Goal: Find specific page/section: Find specific page/section

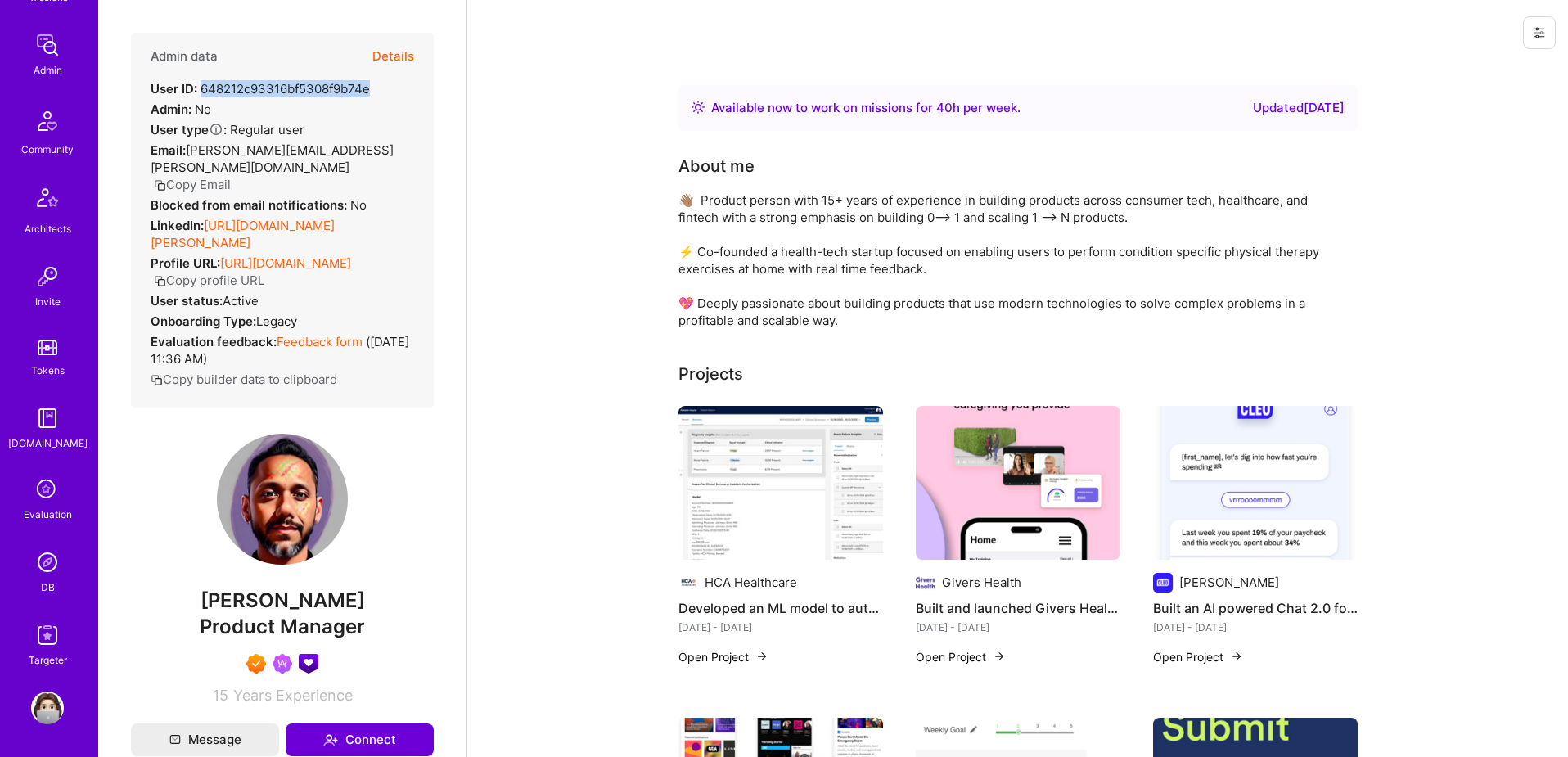
scroll to position [1, 0]
click at [53, 580] on div "DB" at bounding box center [48, 587] width 14 height 17
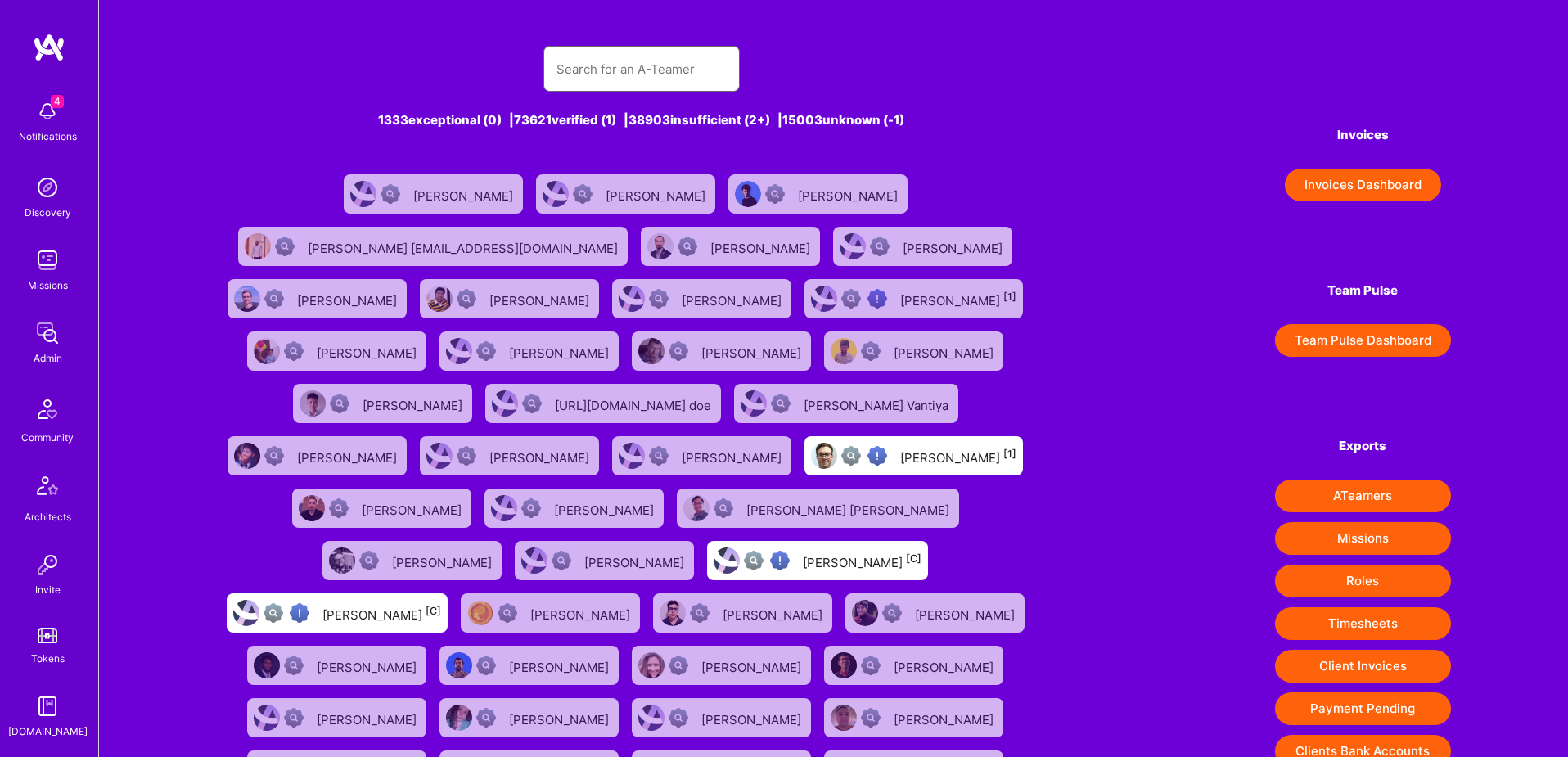
click at [664, 65] on input "text" at bounding box center [641, 69] width 170 height 42
paste input "[URL][DOMAIN_NAME]"
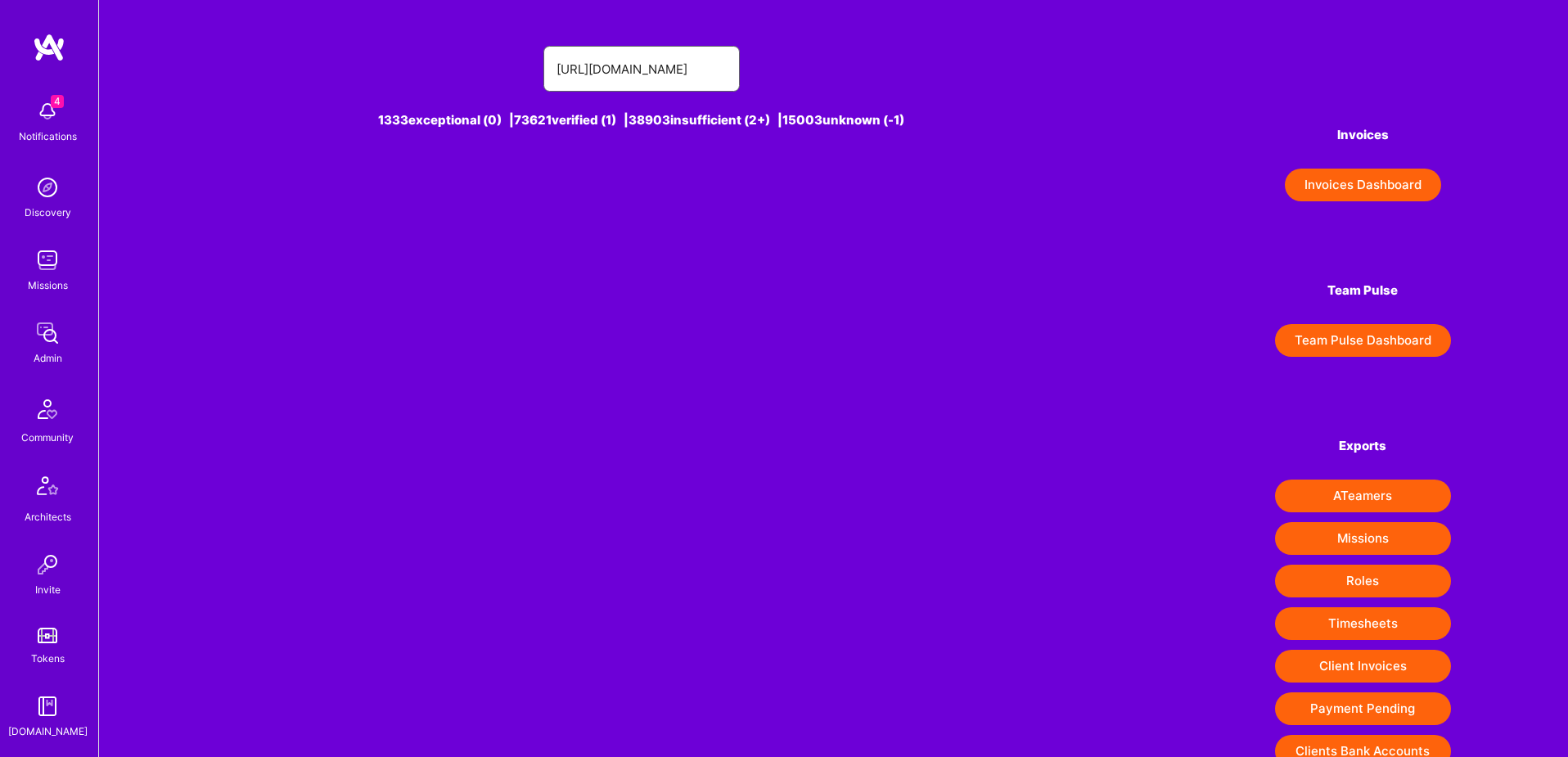
type input "[URL][DOMAIN_NAME]"
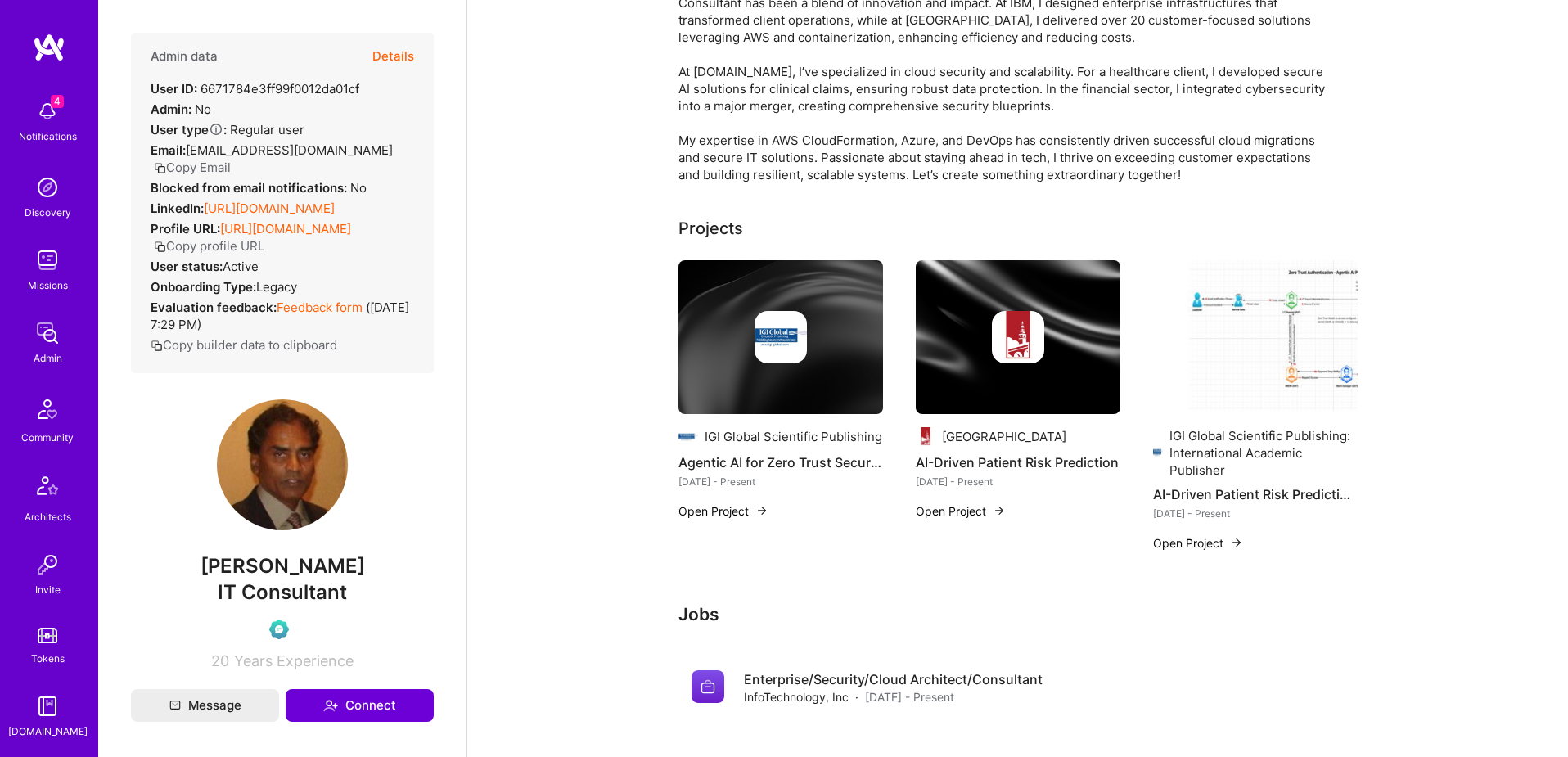
scroll to position [216, 0]
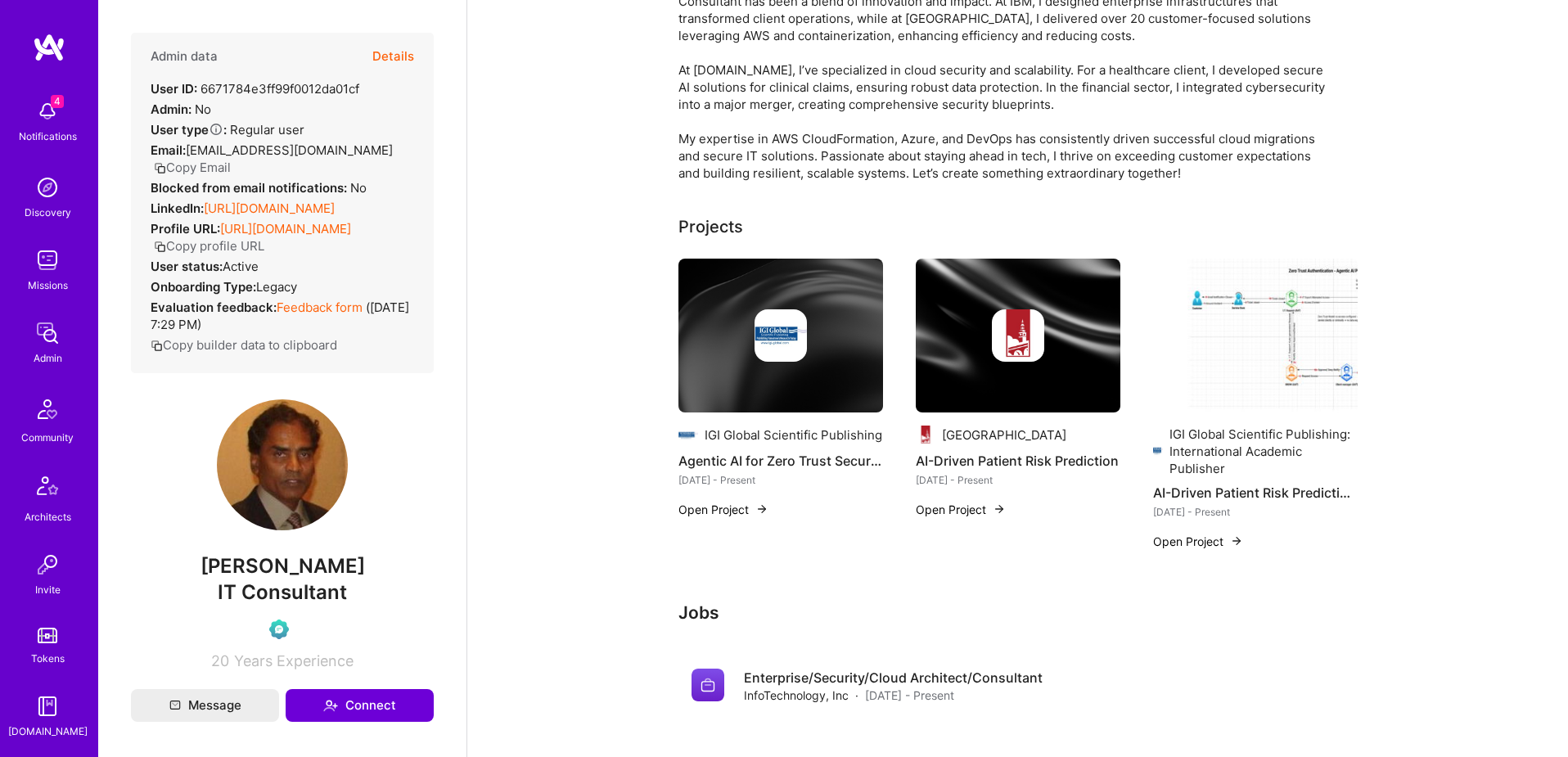
click at [1001, 373] on img at bounding box center [1018, 335] width 205 height 154
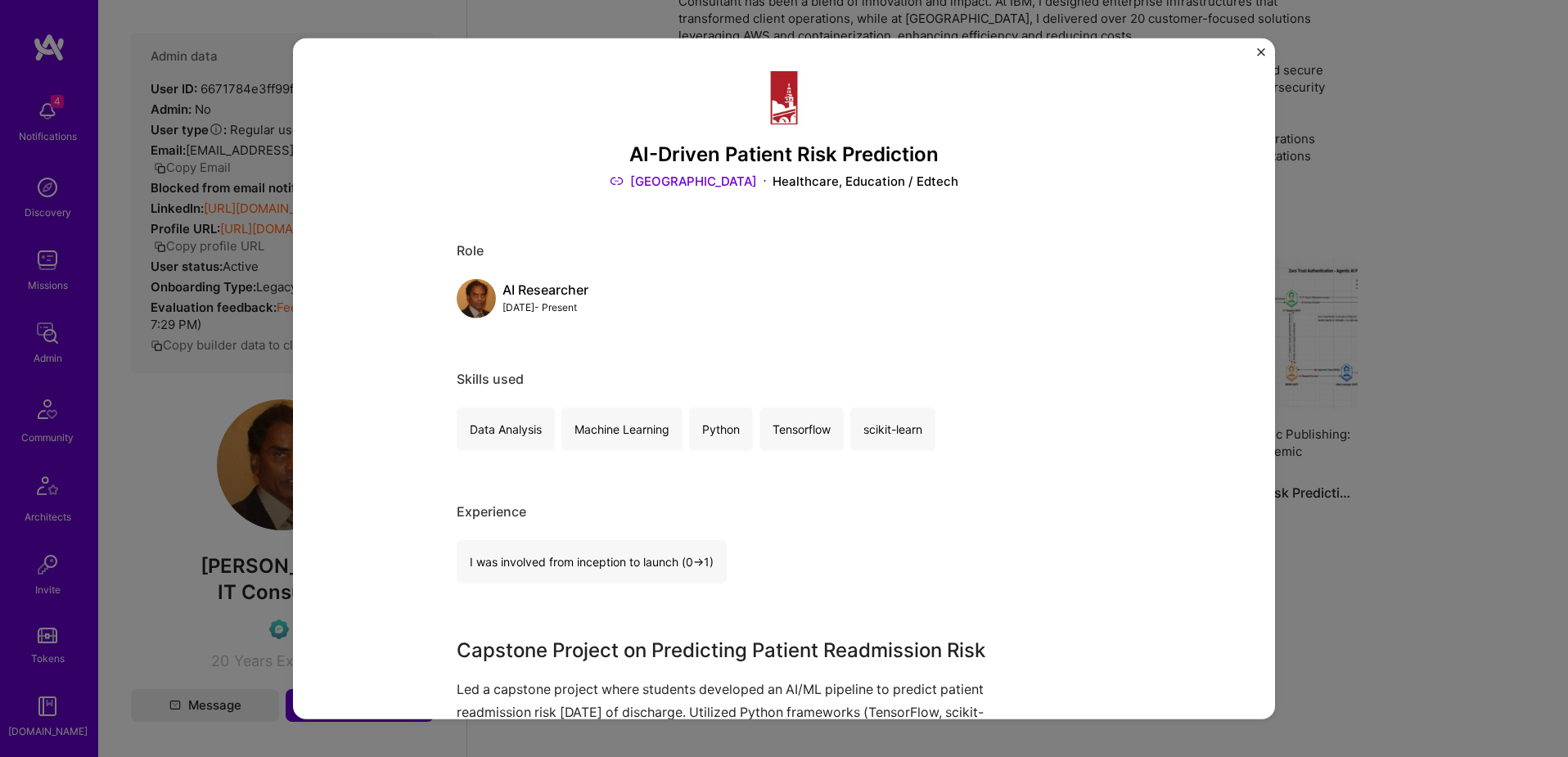
click at [1262, 53] on img "Close" at bounding box center [1262, 51] width 8 height 8
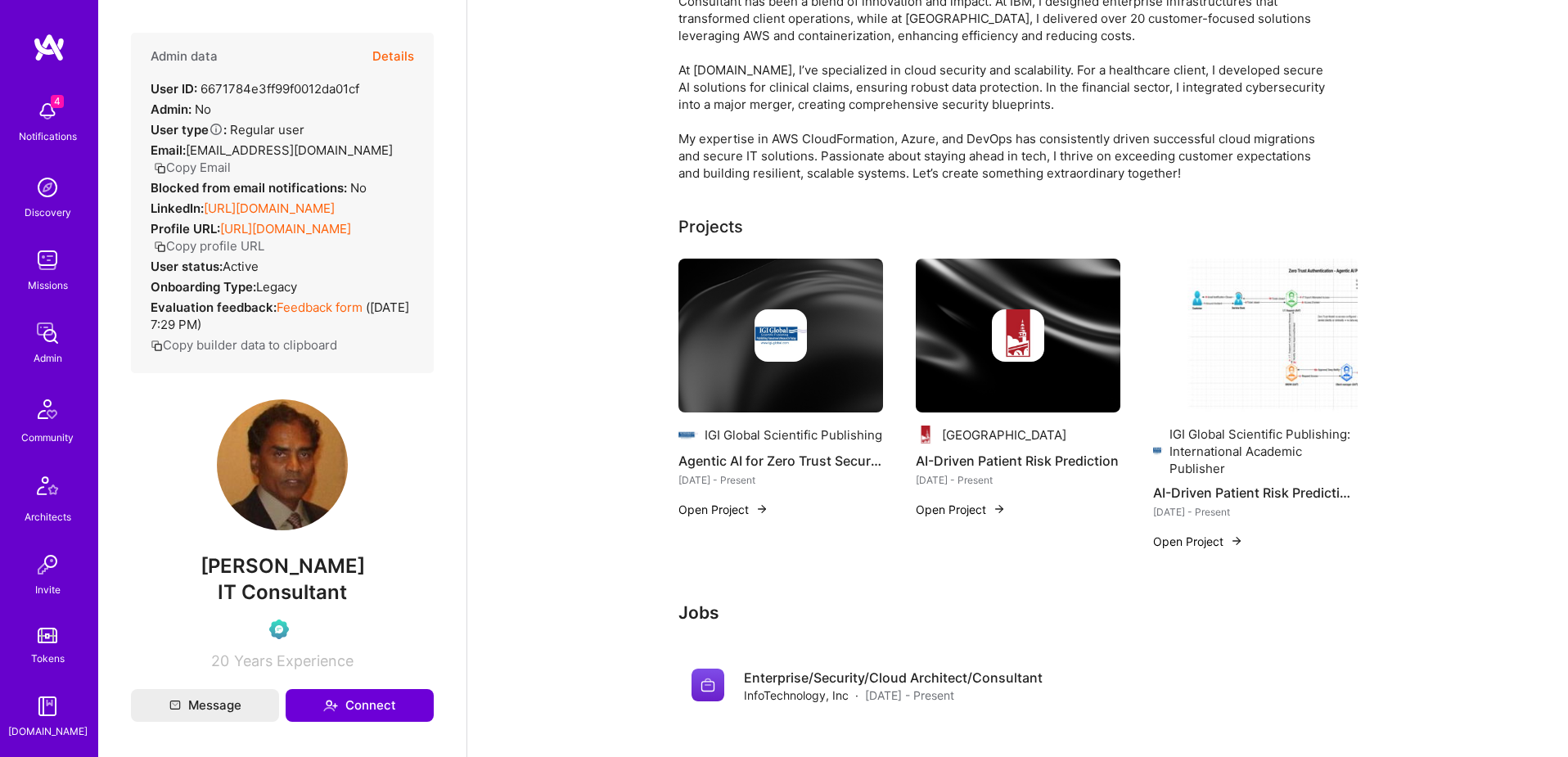
click at [1271, 328] on img at bounding box center [1255, 335] width 205 height 154
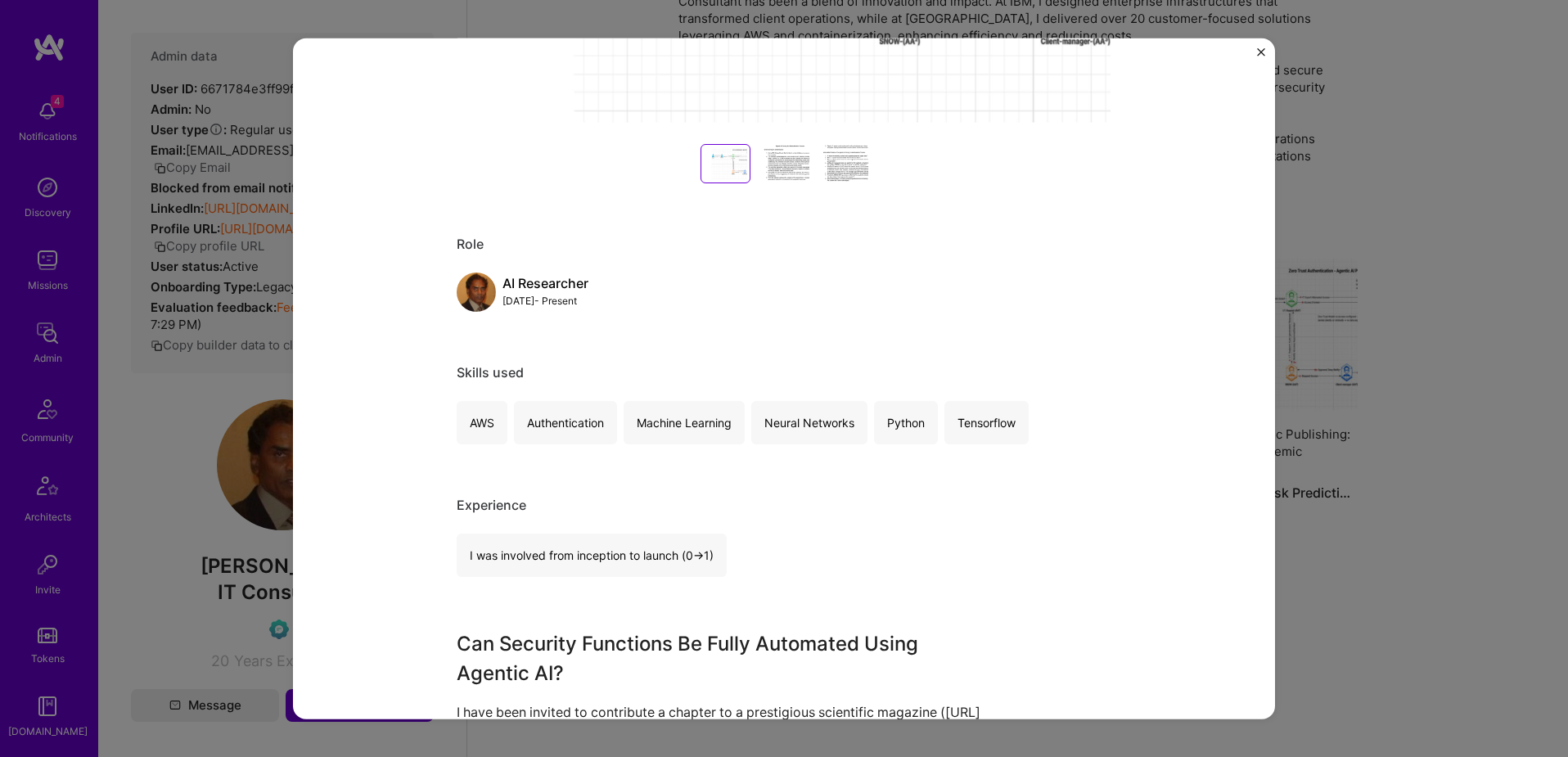
scroll to position [640, 0]
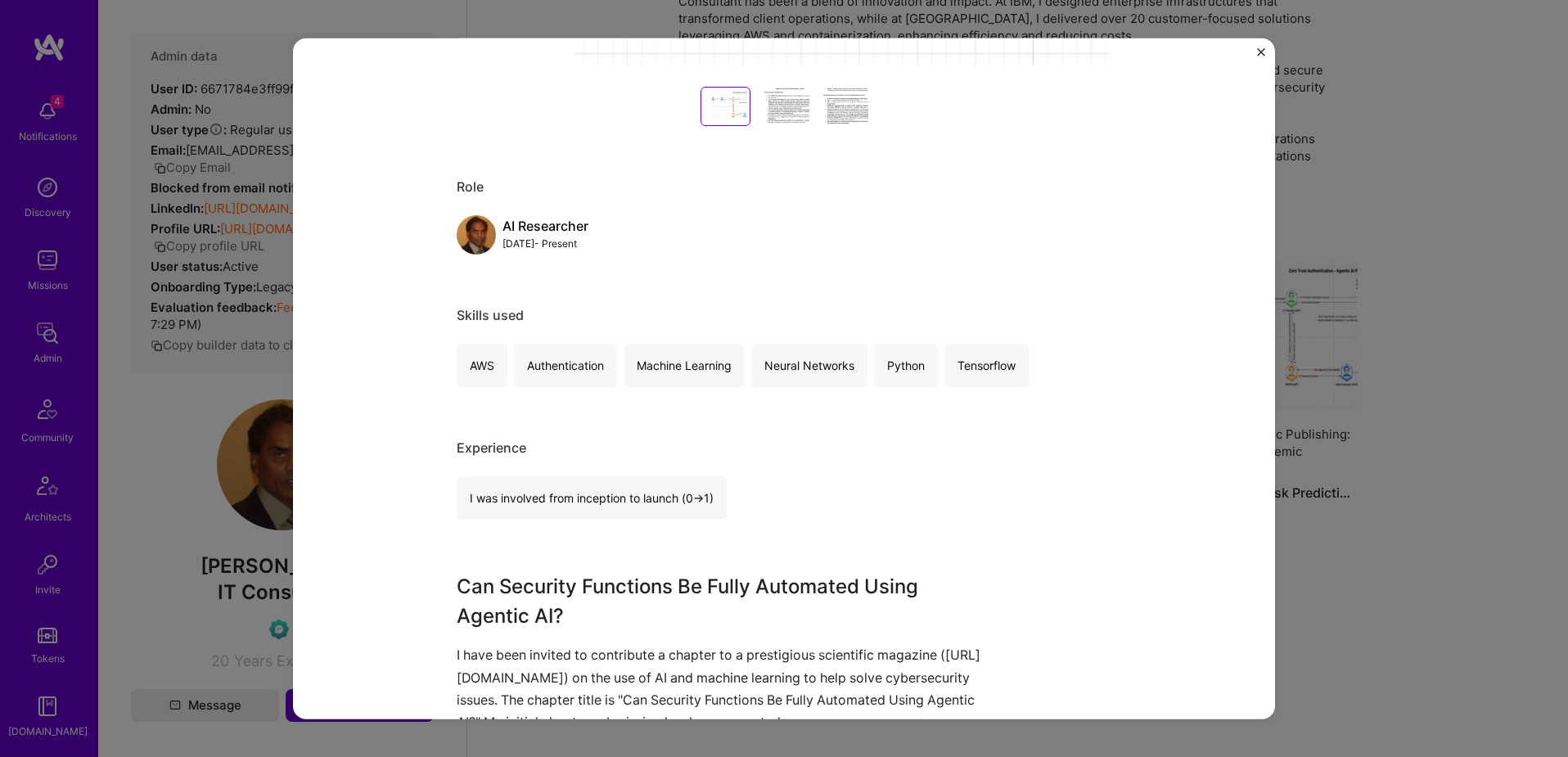
click at [1265, 54] on img "Close" at bounding box center [1262, 51] width 8 height 8
